Goal: Task Accomplishment & Management: Use online tool/utility

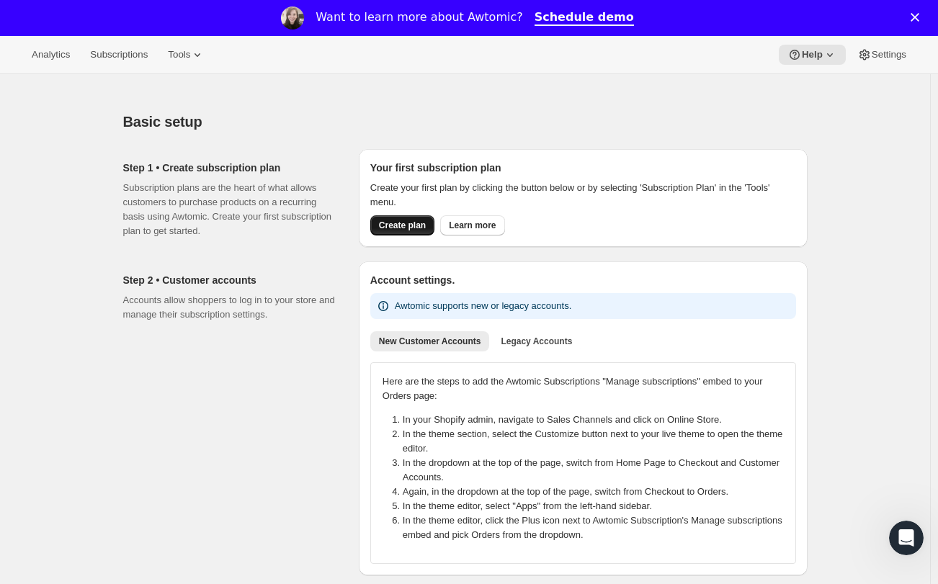
click at [403, 218] on button "Create plan" at bounding box center [402, 225] width 64 height 20
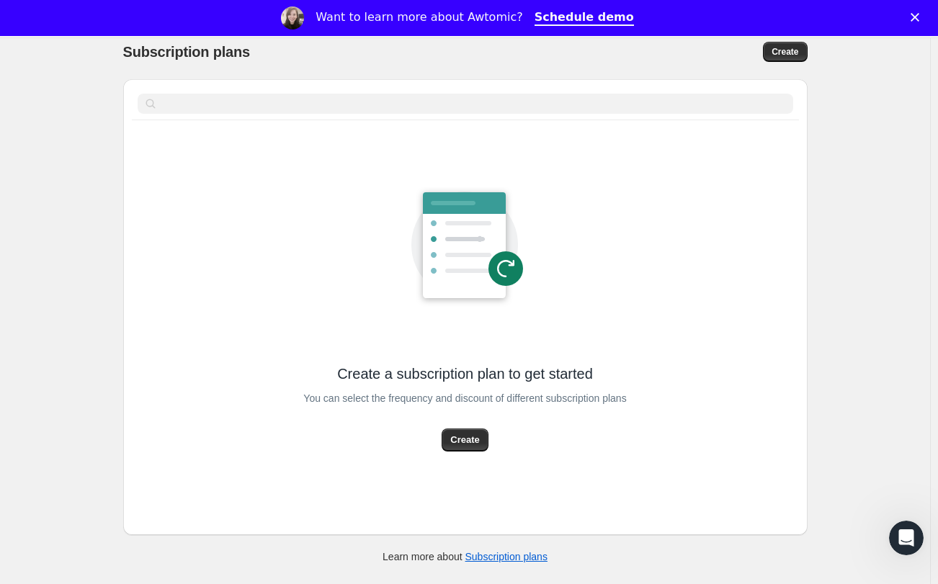
scroll to position [72, 0]
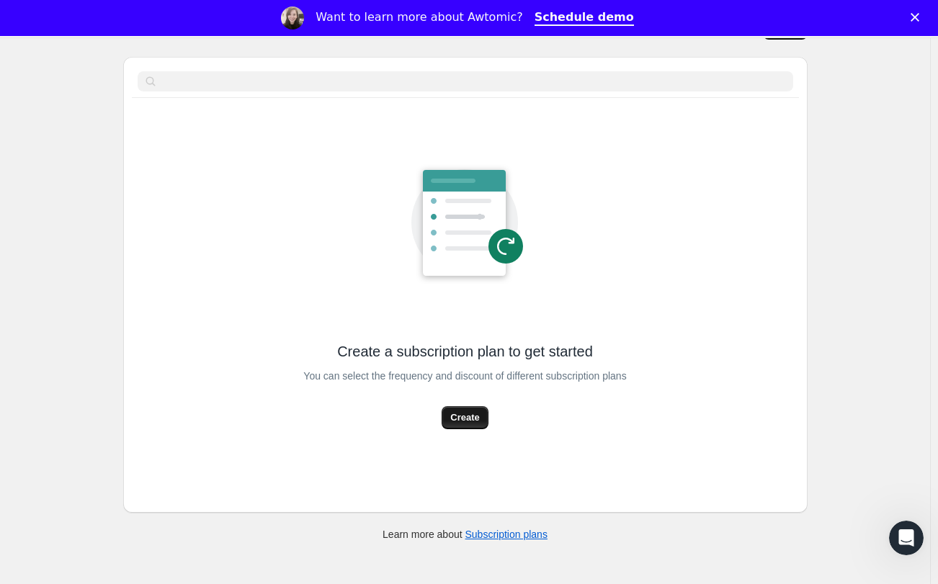
click at [464, 423] on span "Create" at bounding box center [464, 418] width 29 height 14
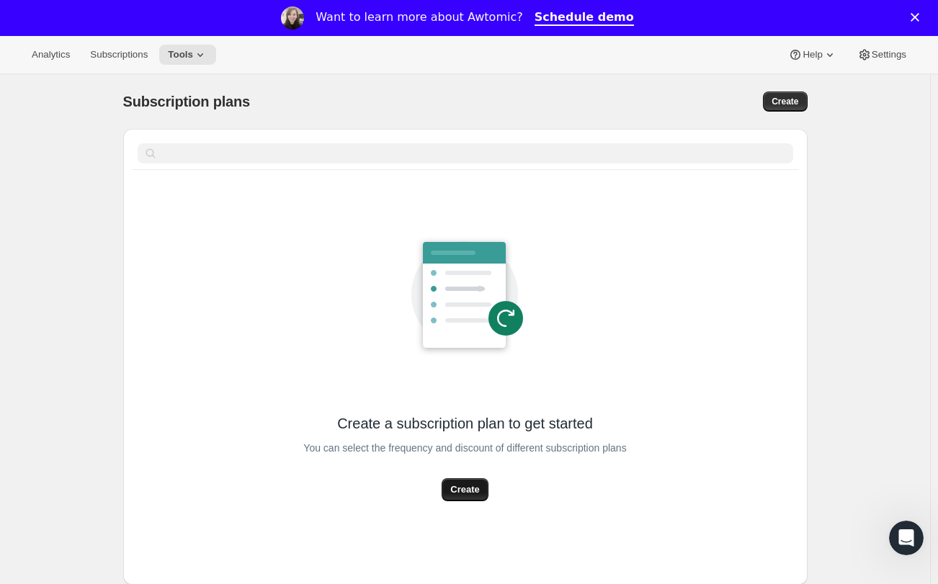
select select "WEEK"
select select "MONTH"
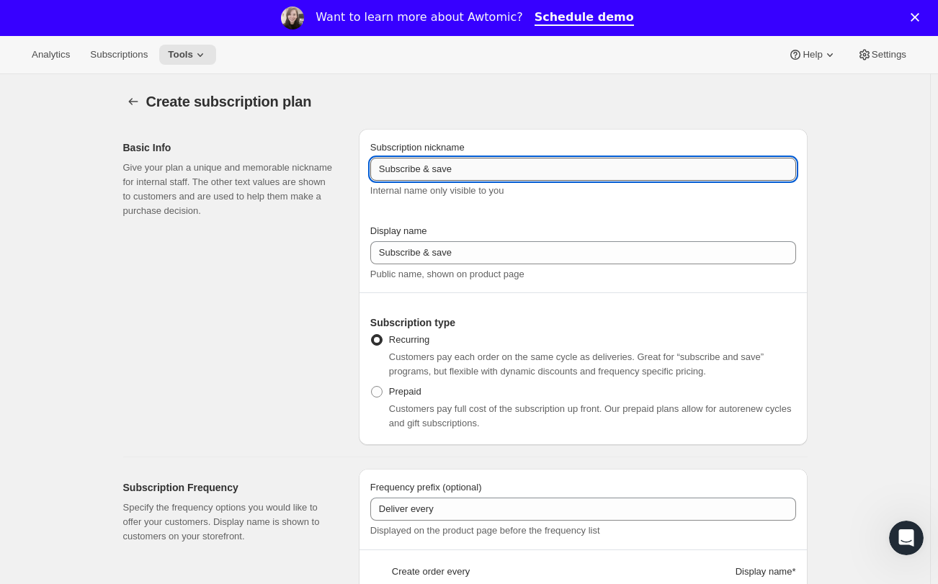
click at [464, 171] on input "Subscribe & save" at bounding box center [583, 169] width 426 height 23
drag, startPoint x: 470, startPoint y: 171, endPoint x: 292, endPoint y: 168, distance: 178.0
click at [292, 168] on div "Basic Info Give your plan a unique and memorable nickname for internal staff. T…" at bounding box center [460, 281] width 696 height 328
type input "G"
drag, startPoint x: 499, startPoint y: 166, endPoint x: 354, endPoint y: 160, distance: 145.7
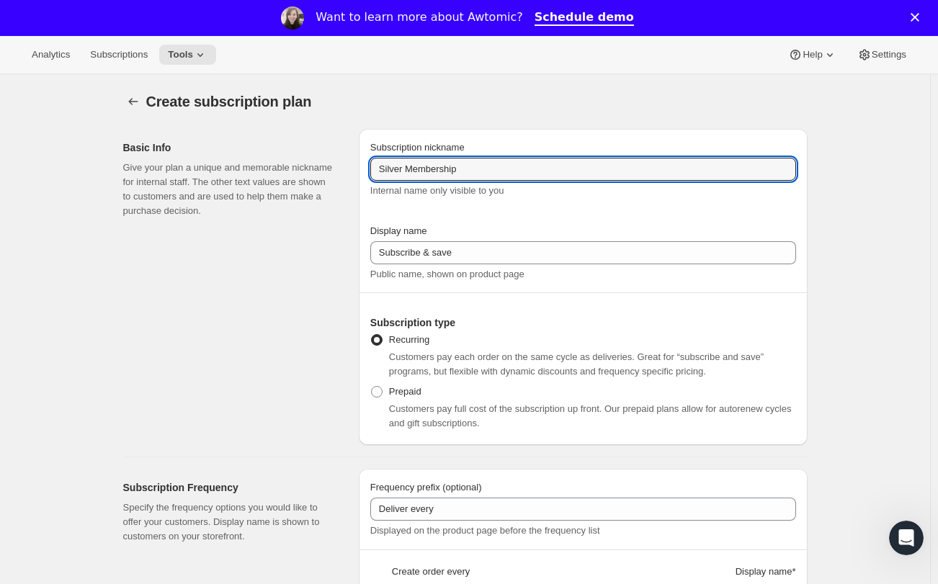
click at [354, 160] on div "Basic Info Give your plan a unique and memorable nickname for internal staff. T…" at bounding box center [460, 281] width 696 height 328
type input "Silver Membership"
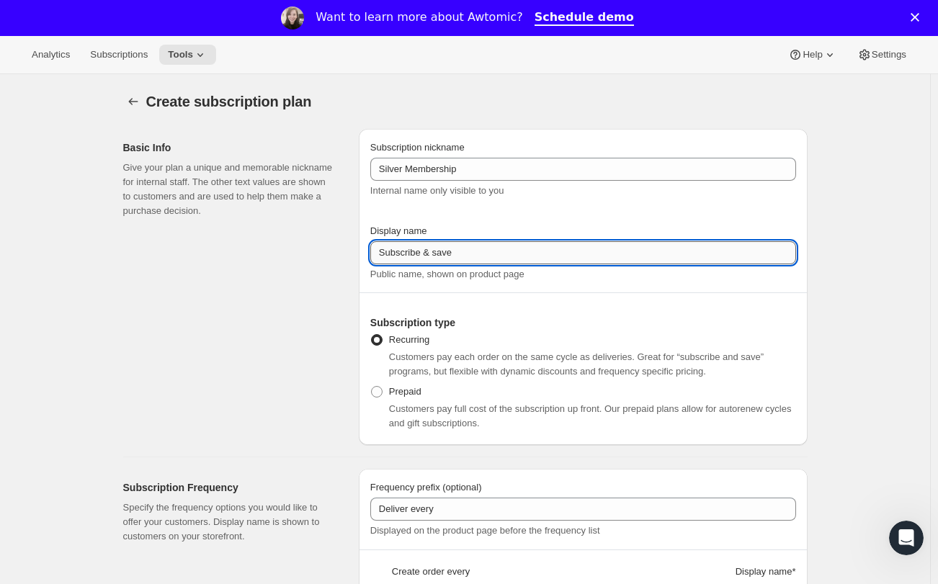
click at [475, 251] on input "Subscribe & save" at bounding box center [583, 252] width 426 height 23
drag, startPoint x: 475, startPoint y: 251, endPoint x: 273, endPoint y: 240, distance: 202.0
click at [273, 240] on div "Basic Info Give your plan a unique and memorable nickname for internal staff. T…" at bounding box center [460, 281] width 696 height 328
paste input "ilver Membership"
type input "Silver Membership"
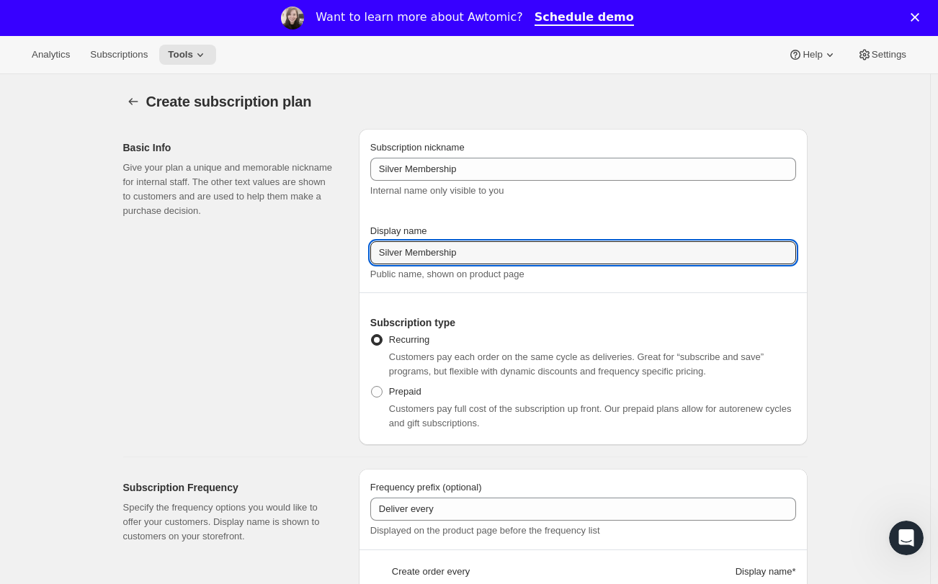
click at [293, 350] on div "Basic Info Give your plan a unique and memorable nickname for internal staff. T…" at bounding box center [235, 287] width 224 height 316
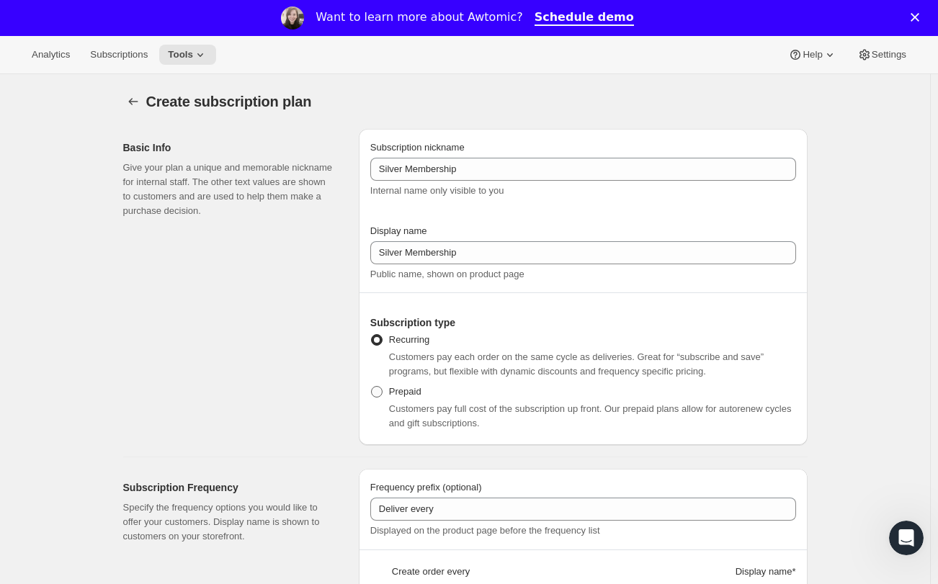
click at [383, 393] on span at bounding box center [377, 392] width 12 height 12
click at [372, 387] on input "Prepaid" at bounding box center [371, 386] width 1 height 1
radio input "true"
select select "MONTH"
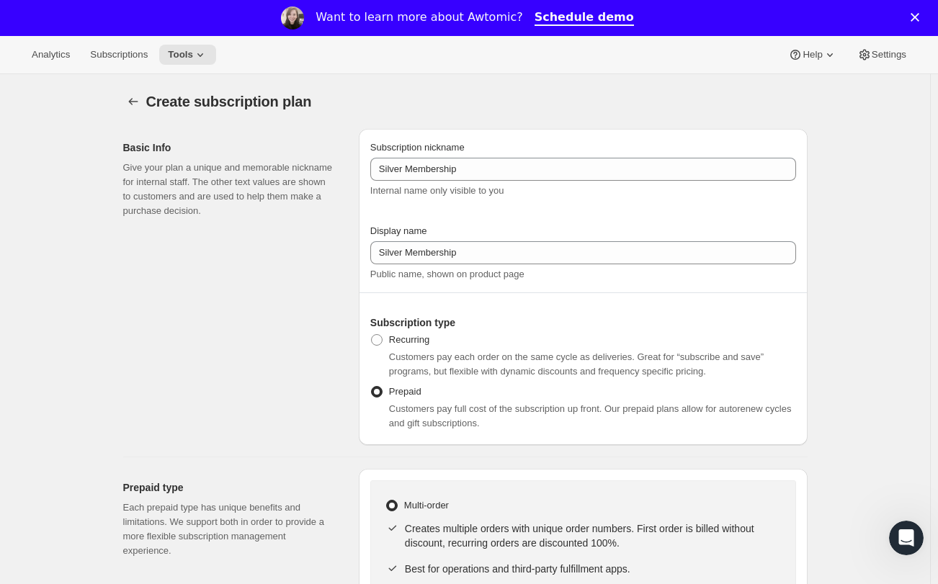
click at [375, 328] on h2 "Subscription type" at bounding box center [583, 323] width 426 height 14
click at [380, 347] on label "Recurring" at bounding box center [399, 340] width 59 height 20
click at [372, 335] on input "Recurring" at bounding box center [371, 334] width 1 height 1
radio input "true"
select select "WEEK"
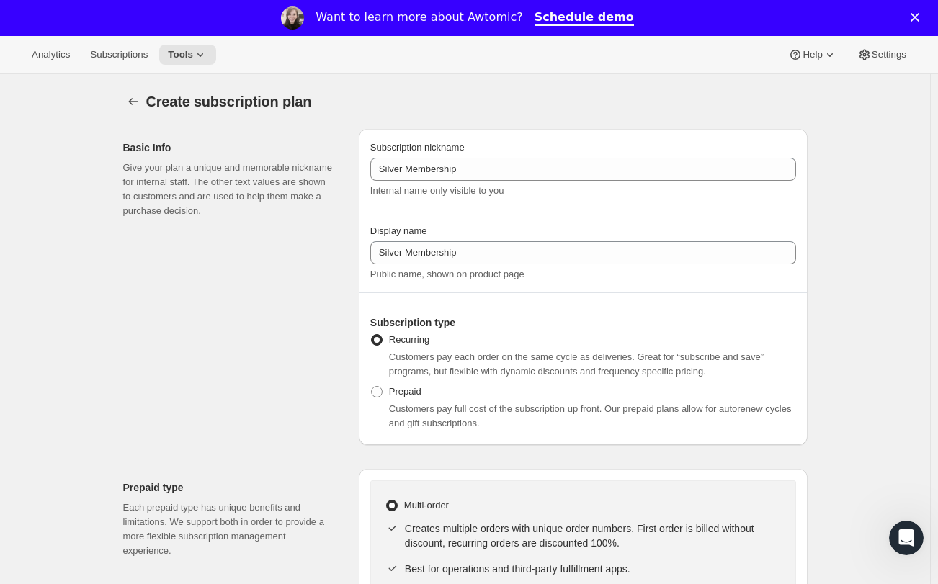
select select "MONTH"
